Goal: Information Seeking & Learning: Understand process/instructions

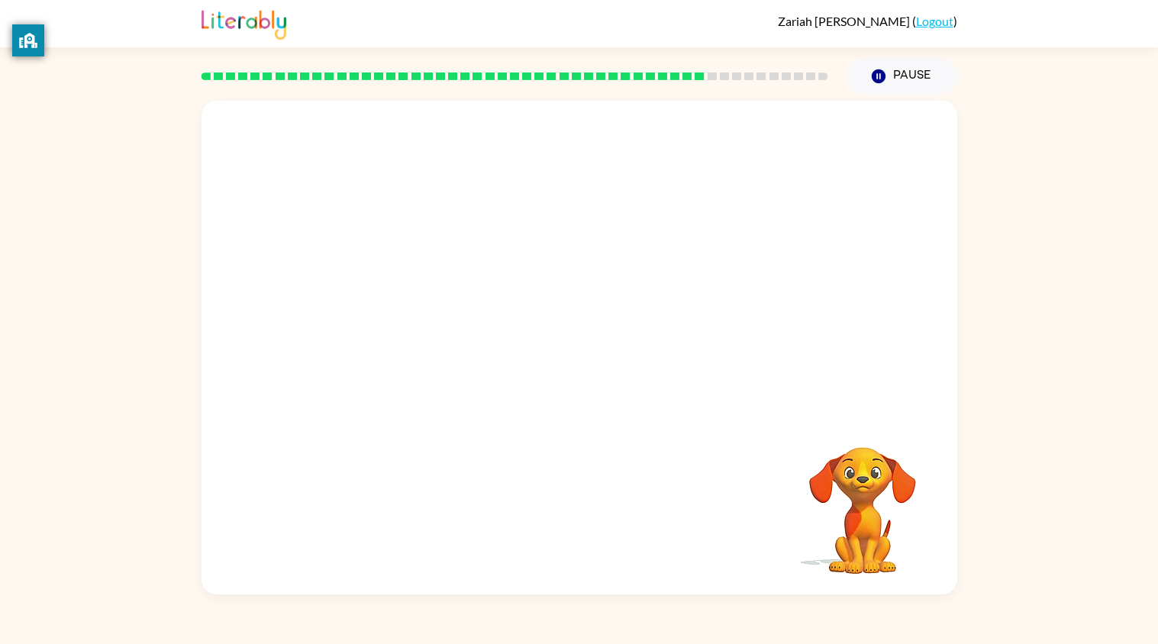
click at [585, 345] on div "Your browser must support playing .mp4 files to use Literably. Please try using…" at bounding box center [580, 348] width 756 height 494
click at [595, 372] on button "button" at bounding box center [579, 355] width 98 height 56
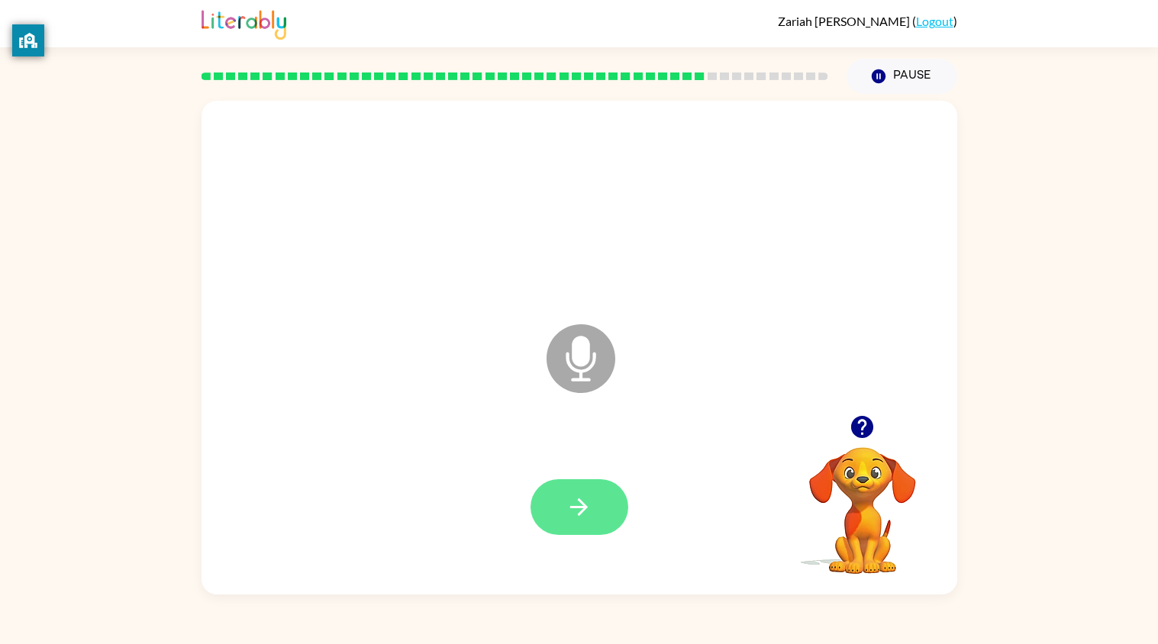
click at [588, 503] on icon "button" at bounding box center [579, 507] width 27 height 27
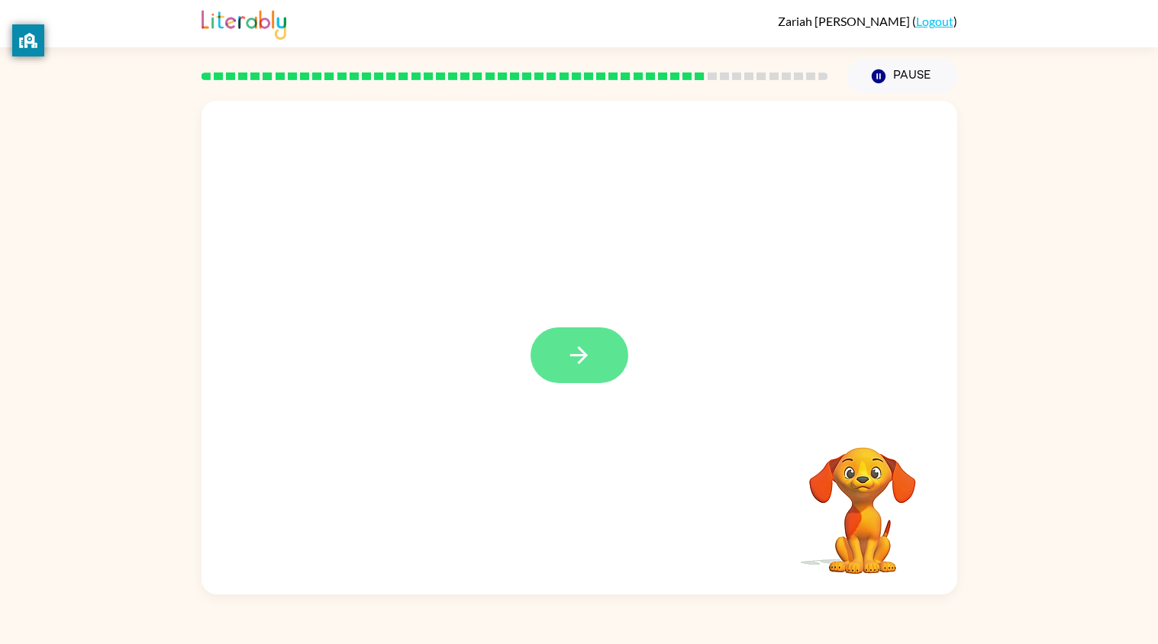
click at [595, 363] on button "button" at bounding box center [579, 355] width 98 height 56
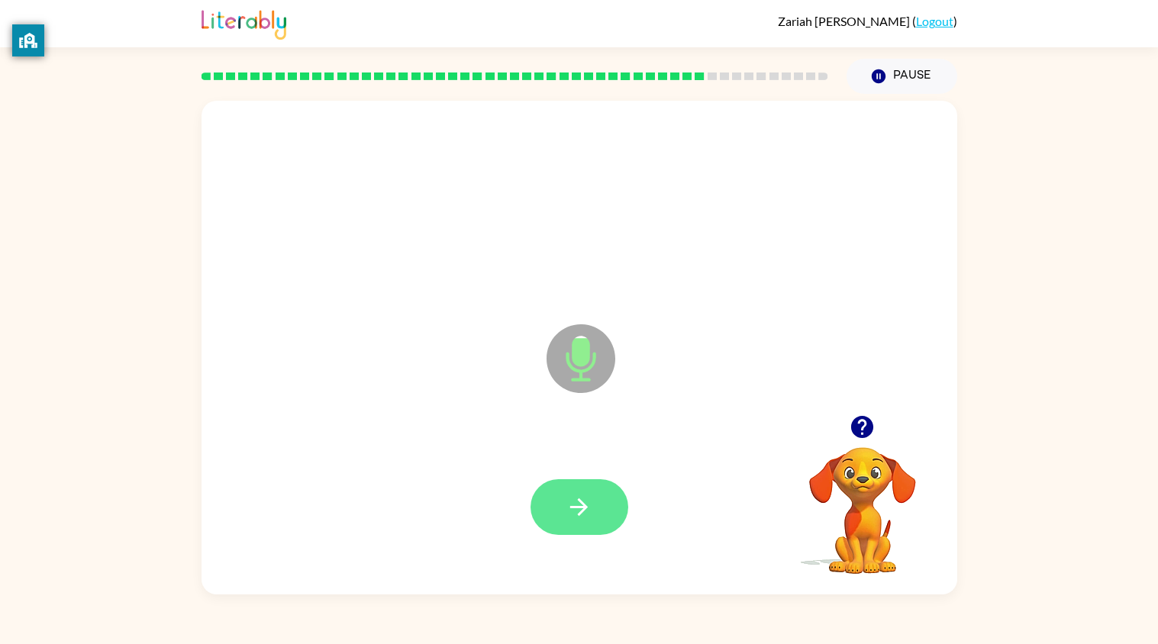
click at [572, 525] on button "button" at bounding box center [579, 507] width 98 height 56
click at [584, 500] on icon "button" at bounding box center [579, 507] width 27 height 27
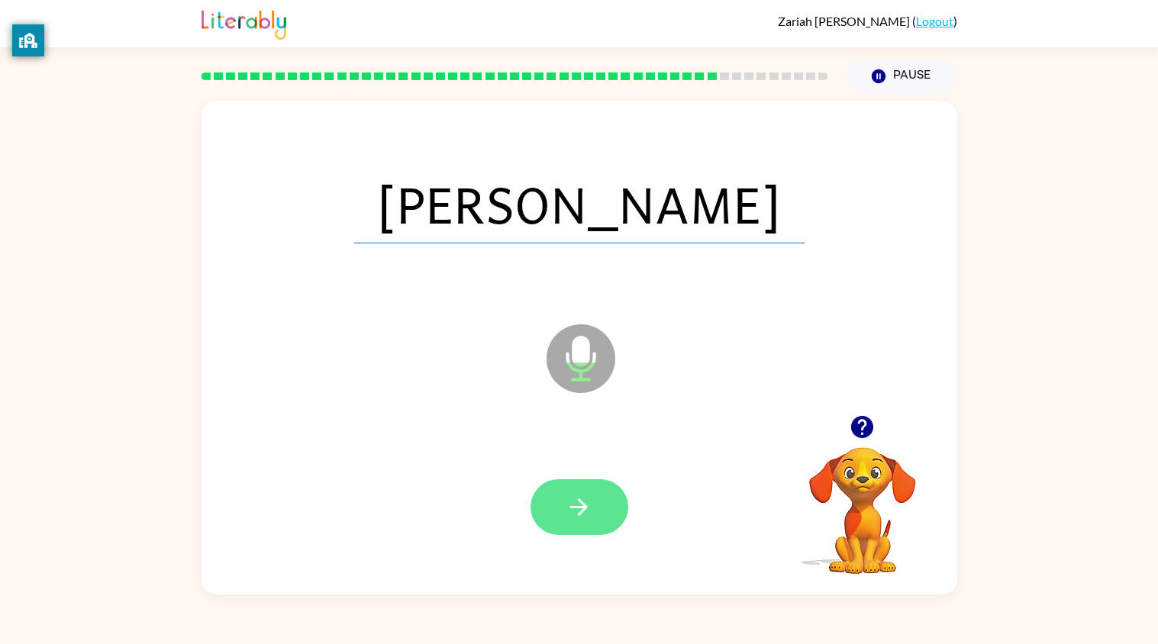
click at [579, 511] on icon "button" at bounding box center [579, 507] width 27 height 27
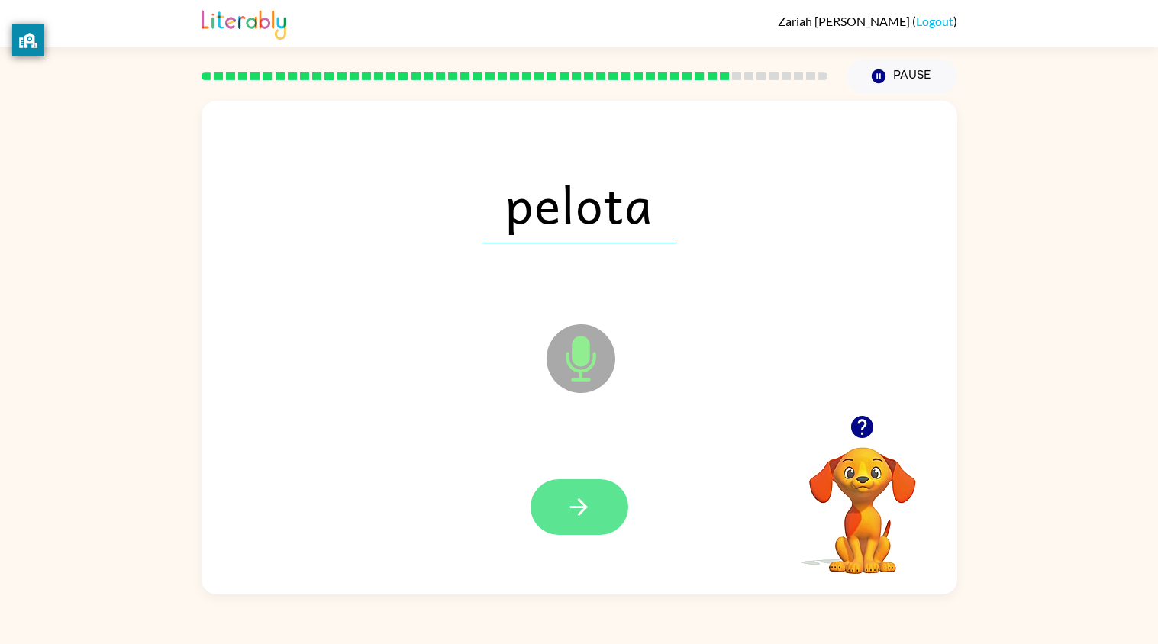
click at [585, 532] on button "button" at bounding box center [579, 507] width 98 height 56
click at [589, 534] on button "button" at bounding box center [579, 507] width 98 height 56
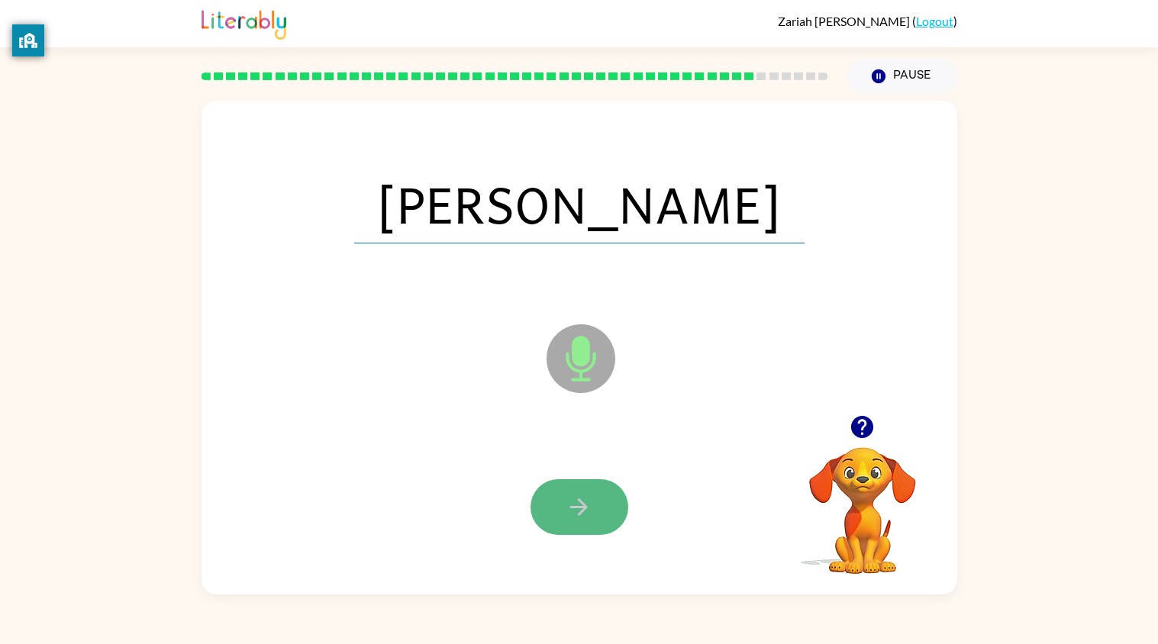
click at [579, 511] on icon "button" at bounding box center [579, 507] width 27 height 27
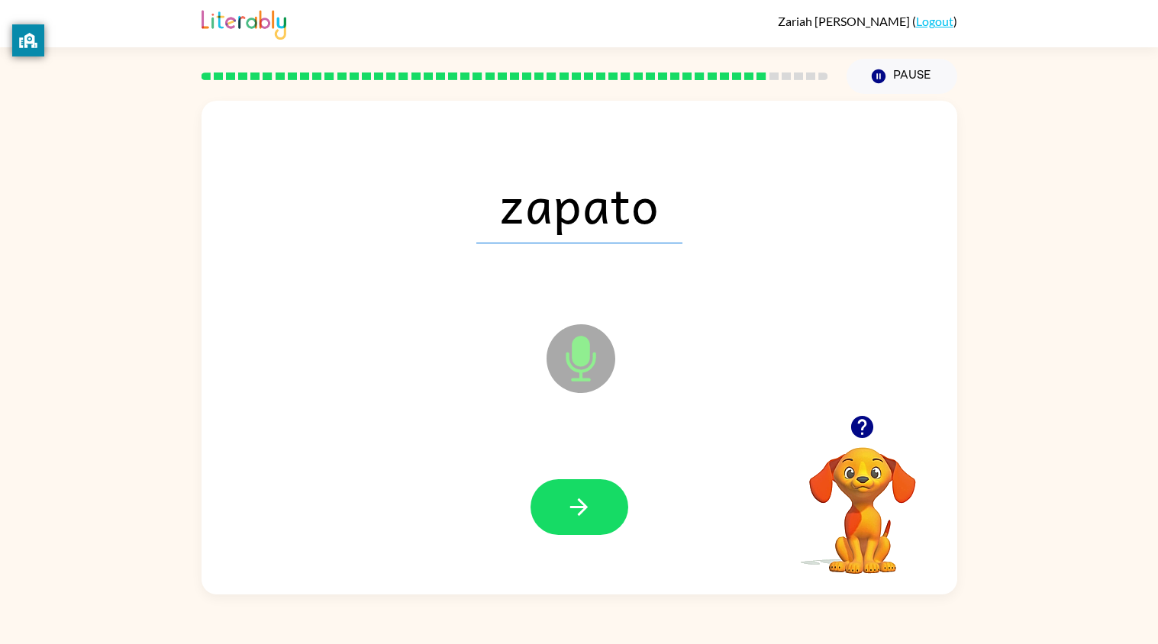
click at [579, 511] on icon "button" at bounding box center [579, 507] width 27 height 27
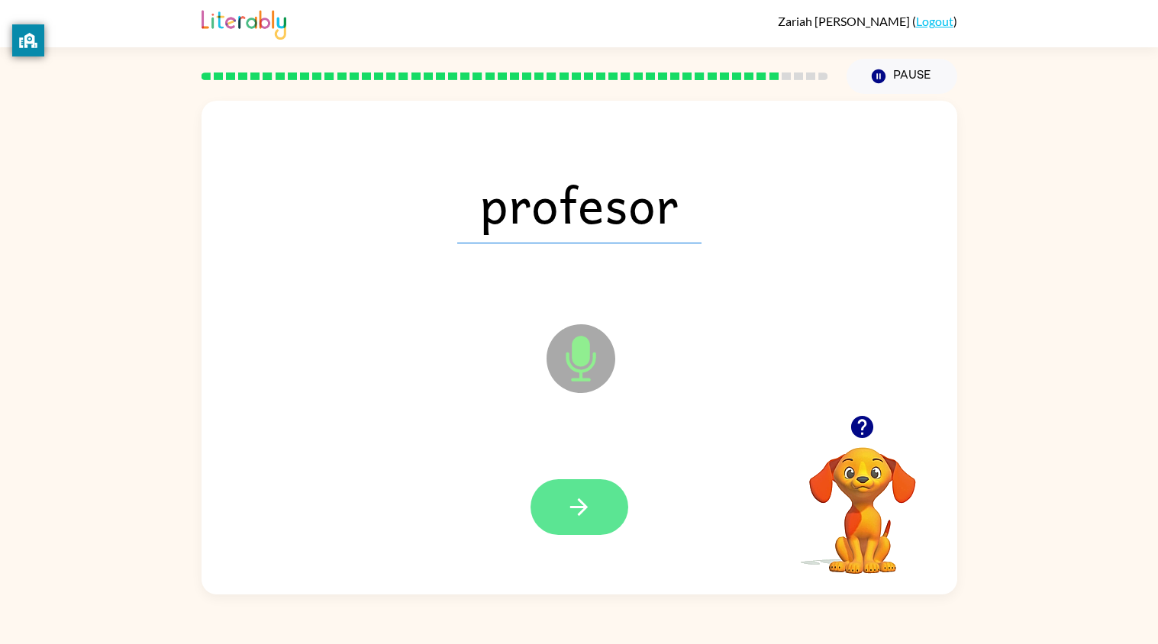
click at [580, 495] on icon "button" at bounding box center [579, 507] width 27 height 27
click at [580, 495] on div at bounding box center [579, 507] width 98 height 56
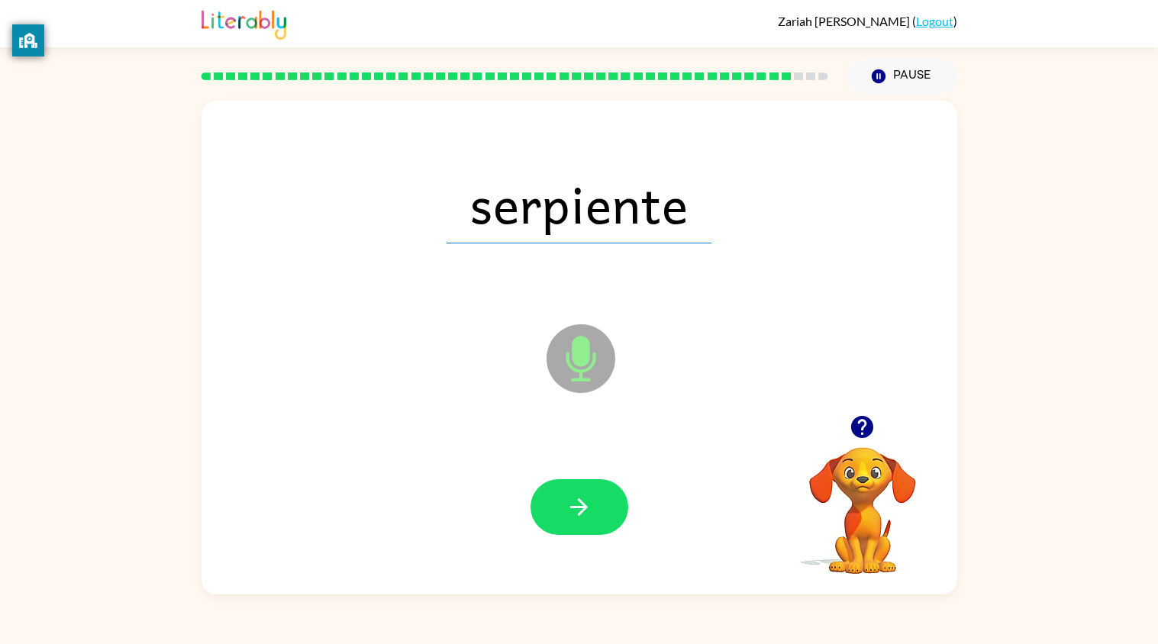
click at [575, 499] on icon "button" at bounding box center [579, 507] width 27 height 27
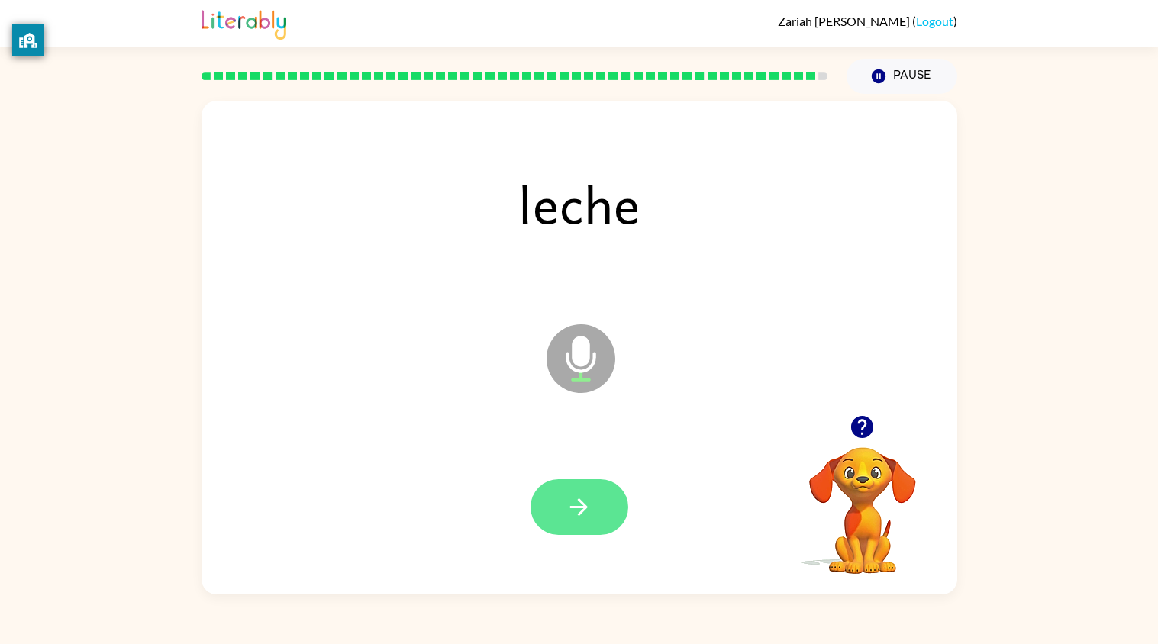
click at [584, 506] on icon "button" at bounding box center [579, 507] width 18 height 18
click at [584, 506] on div at bounding box center [579, 507] width 98 height 56
